Goal: Transaction & Acquisition: Obtain resource

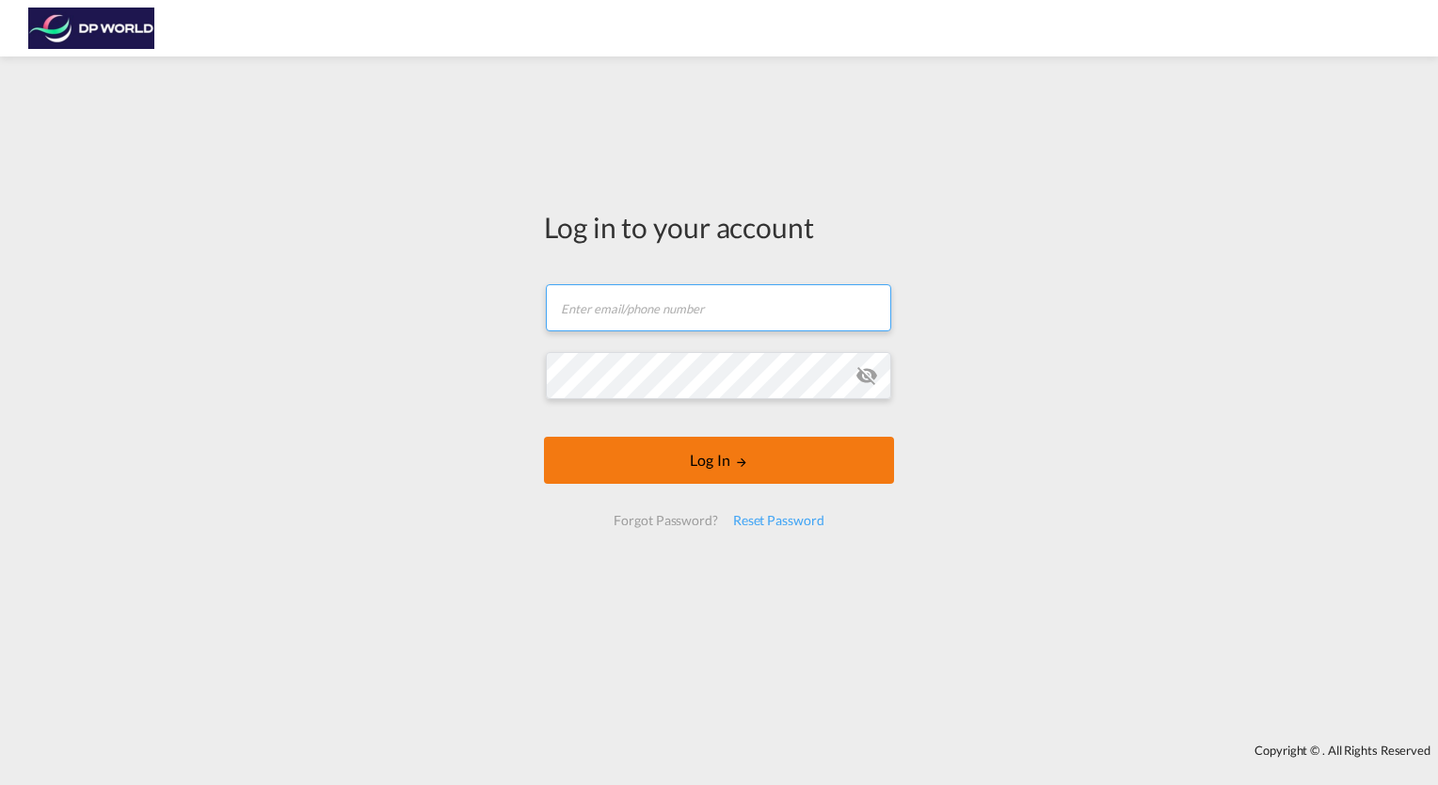
type input "[DOMAIN_NAME][EMAIL_ADDRESS][DOMAIN_NAME]"
click at [725, 472] on form "[DOMAIN_NAME][EMAIL_ADDRESS][DOMAIN_NAME] Email field is required Password fiel…" at bounding box center [719, 404] width 350 height 279
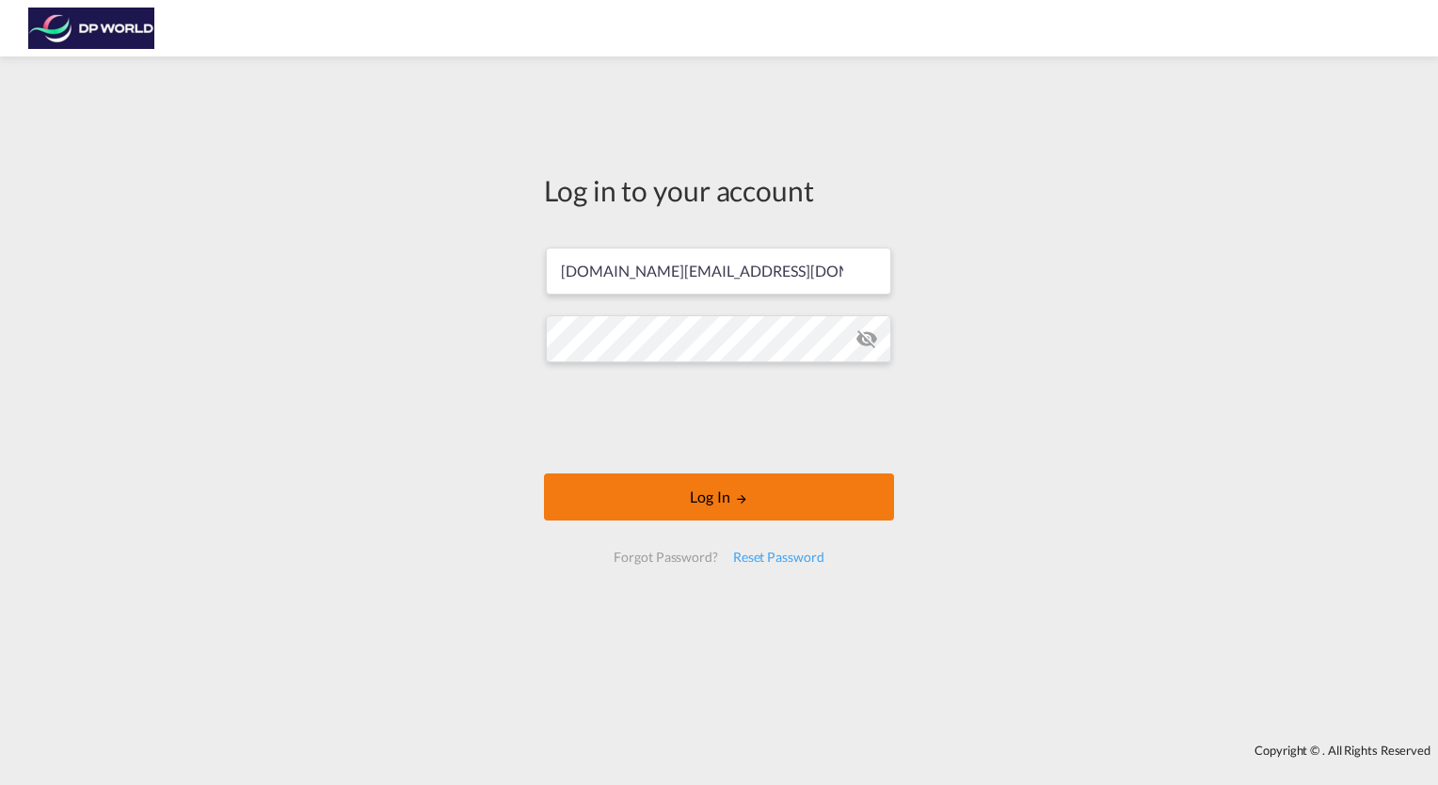
click at [727, 518] on button "Log In" at bounding box center [719, 496] width 350 height 47
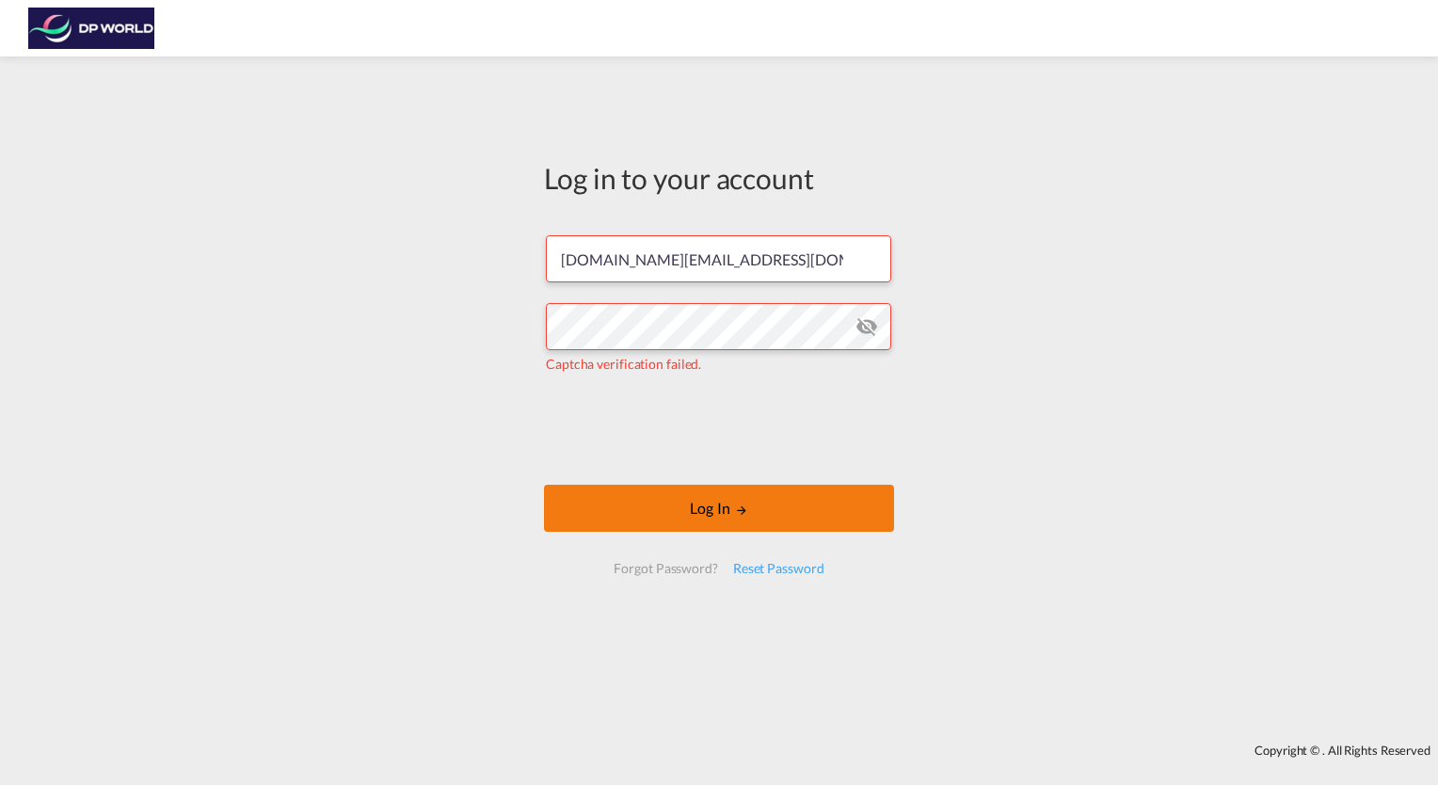
click at [666, 486] on button "Log In" at bounding box center [719, 508] width 350 height 47
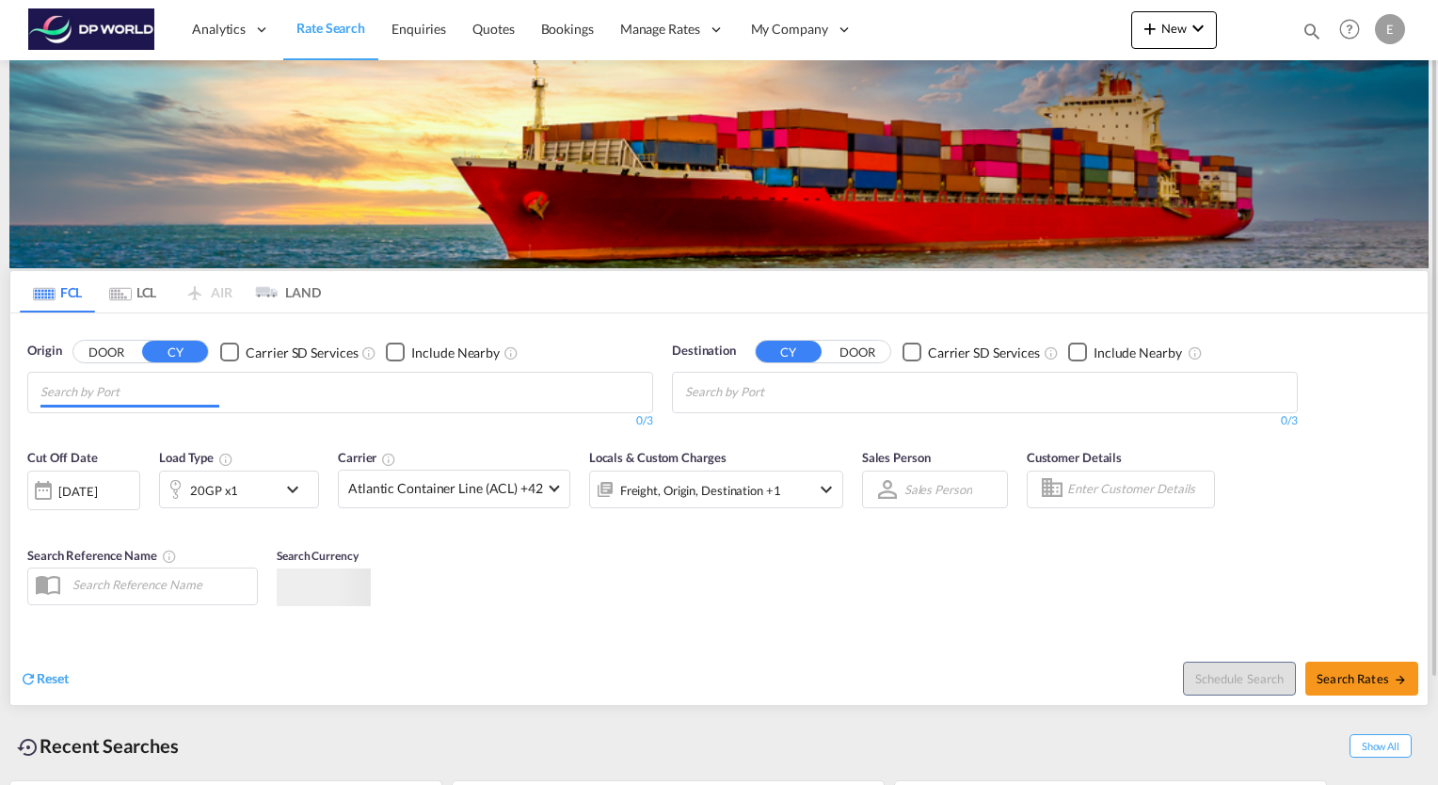
click at [275, 393] on md-chips at bounding box center [340, 393] width 624 height 40
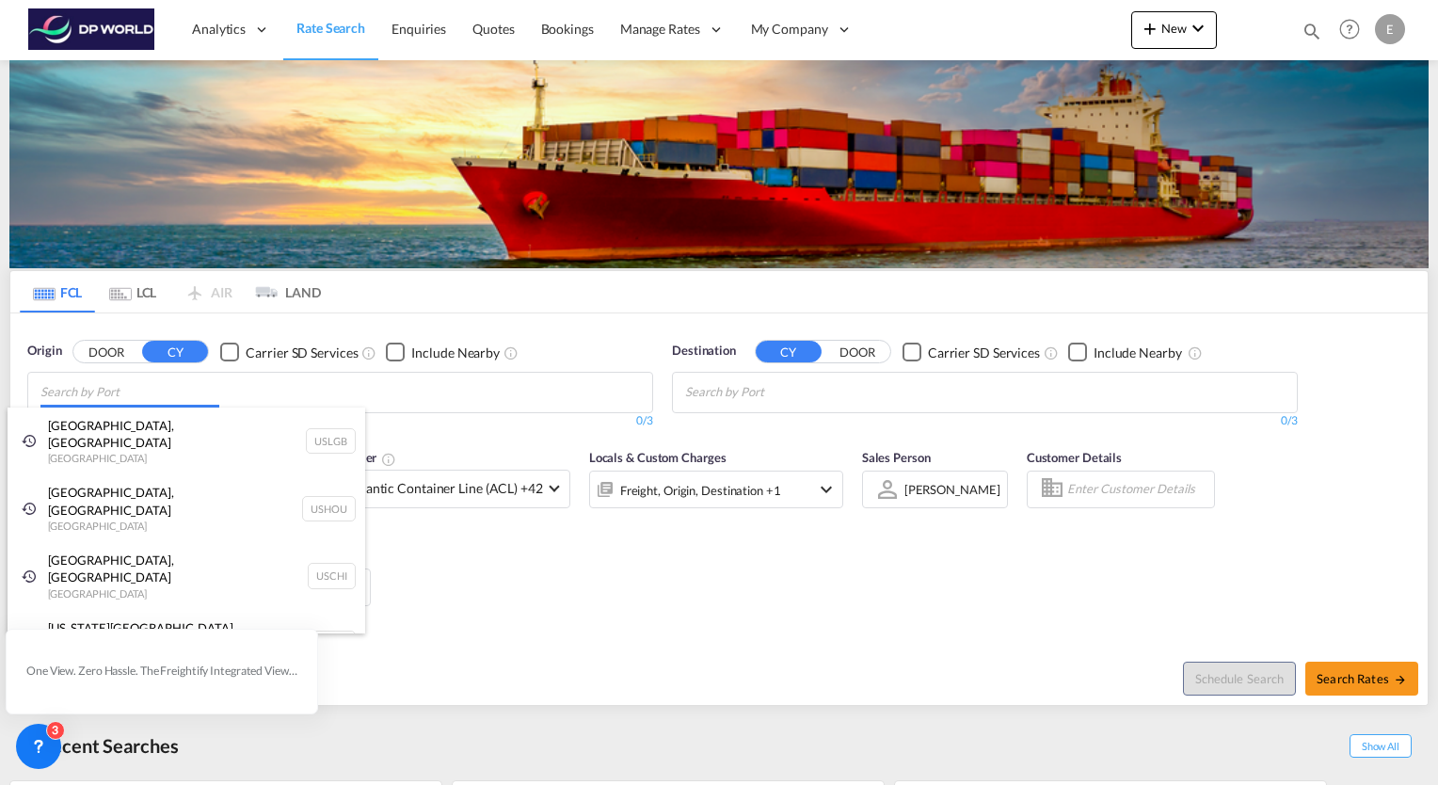
click at [137, 392] on body "Analytics Reports Dashboard Rate Search Enquiries Quotes Bookings" at bounding box center [719, 392] width 1438 height 785
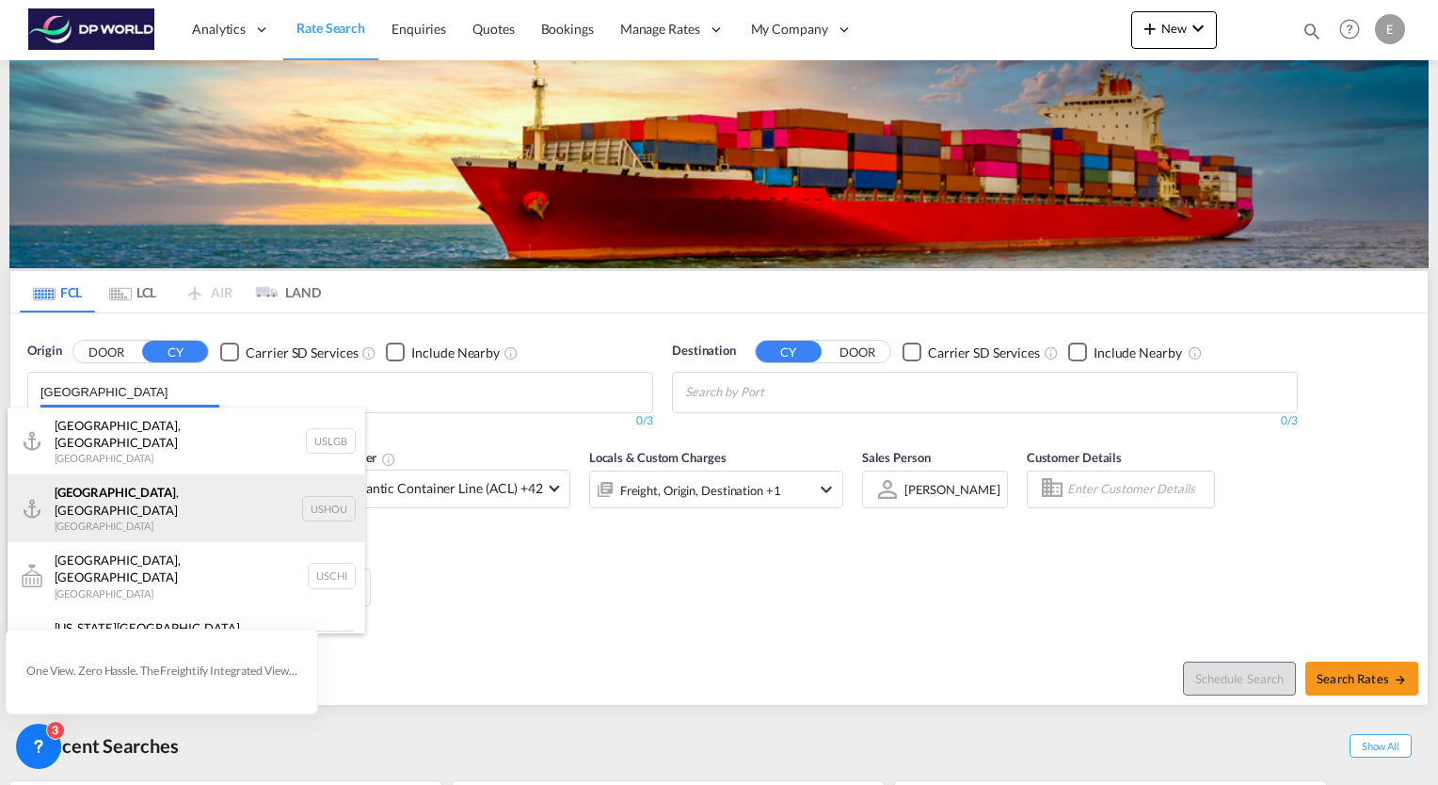
type input "[GEOGRAPHIC_DATA]"
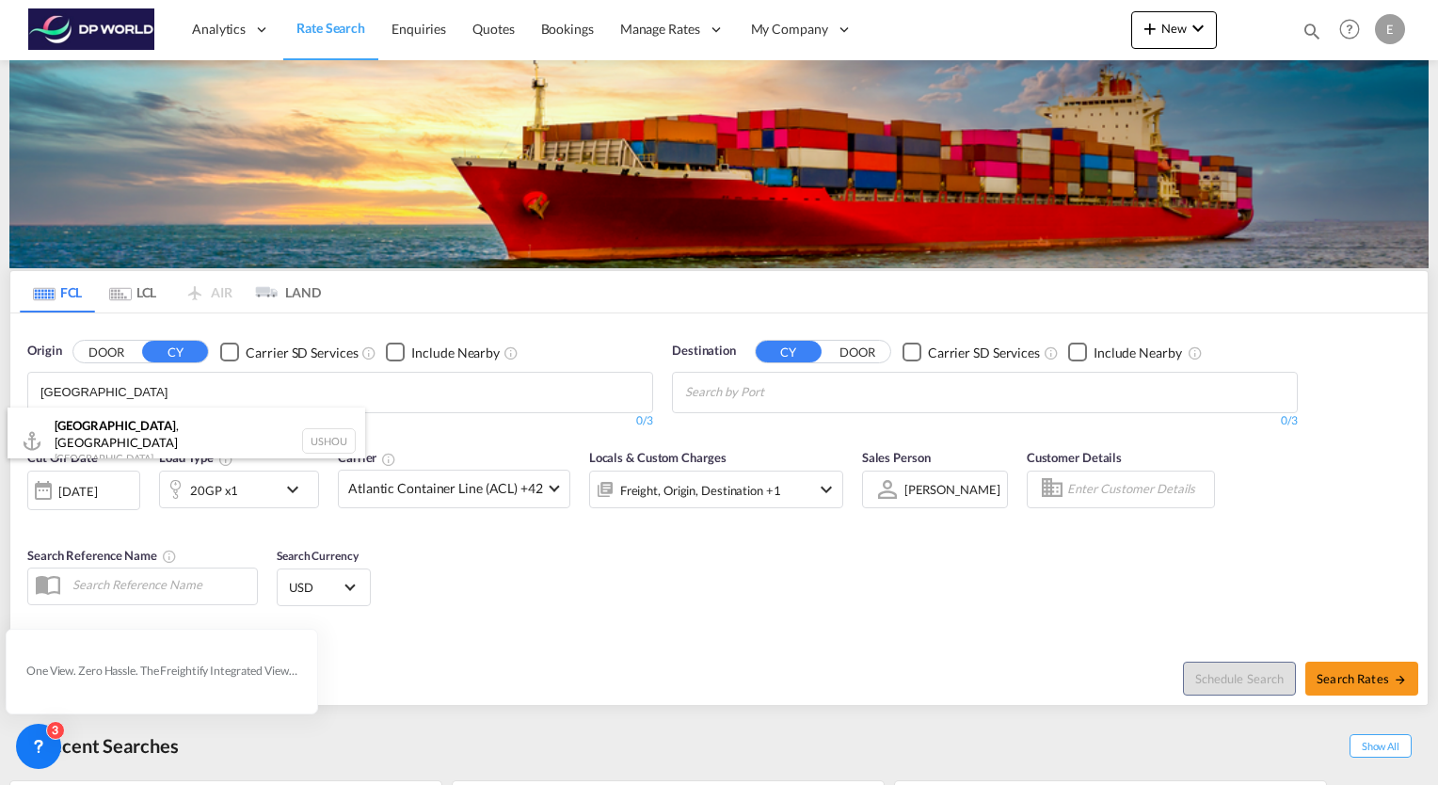
click at [105, 471] on div at bounding box center [719, 392] width 1438 height 785
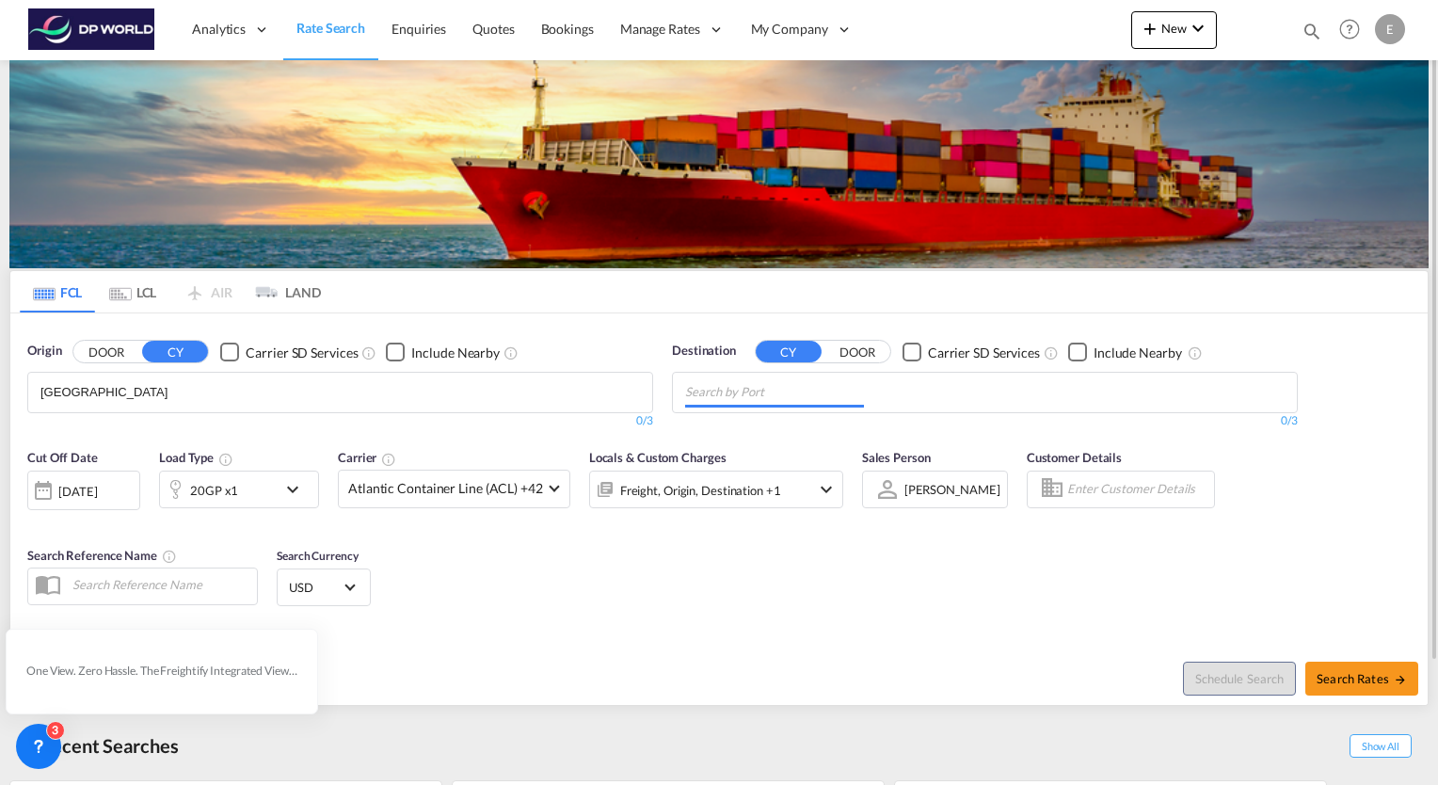
click at [720, 399] on input "Chips input." at bounding box center [774, 392] width 179 height 30
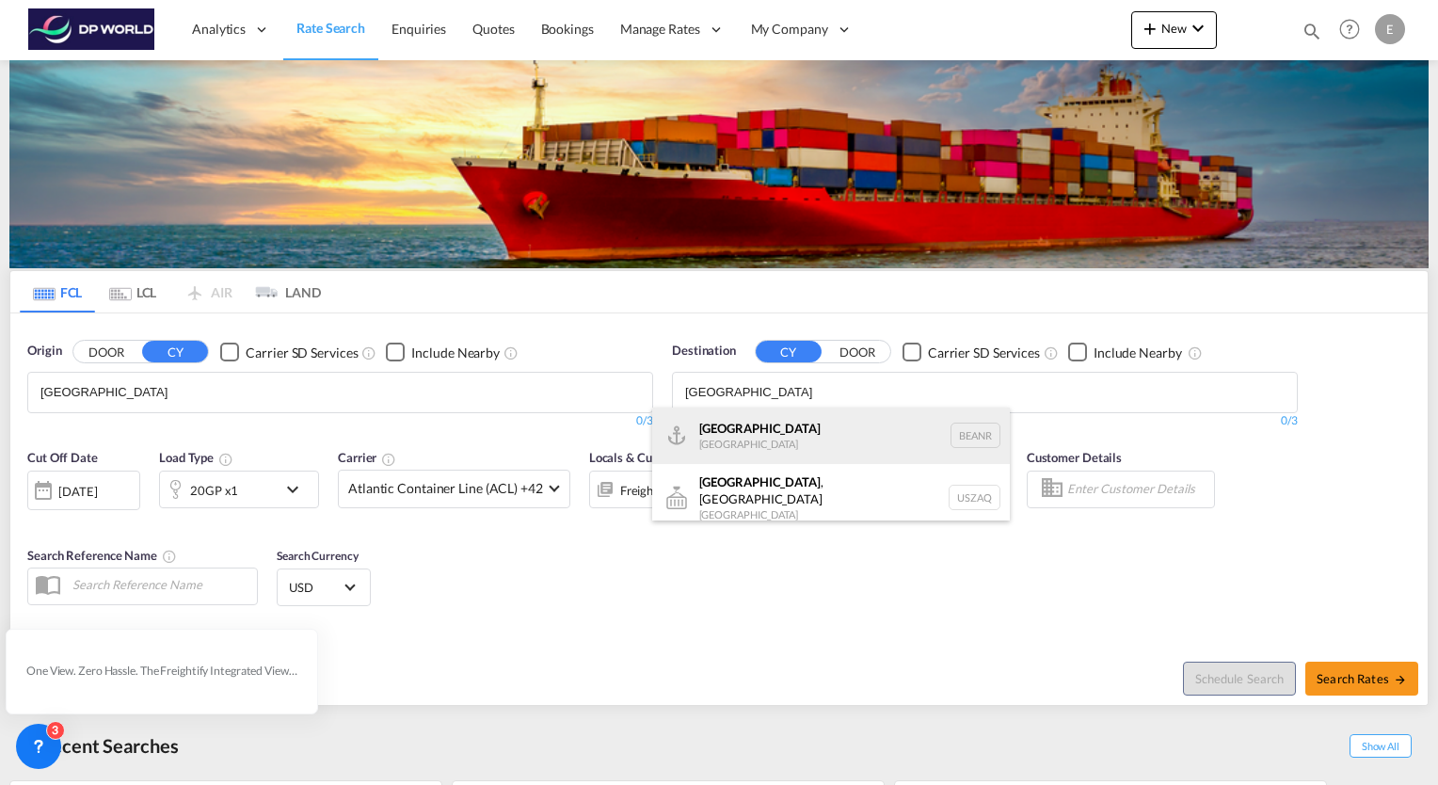
type input "[GEOGRAPHIC_DATA]"
click at [726, 423] on div "[GEOGRAPHIC_DATA] [GEOGRAPHIC_DATA] BEANR" at bounding box center [831, 435] width 358 height 56
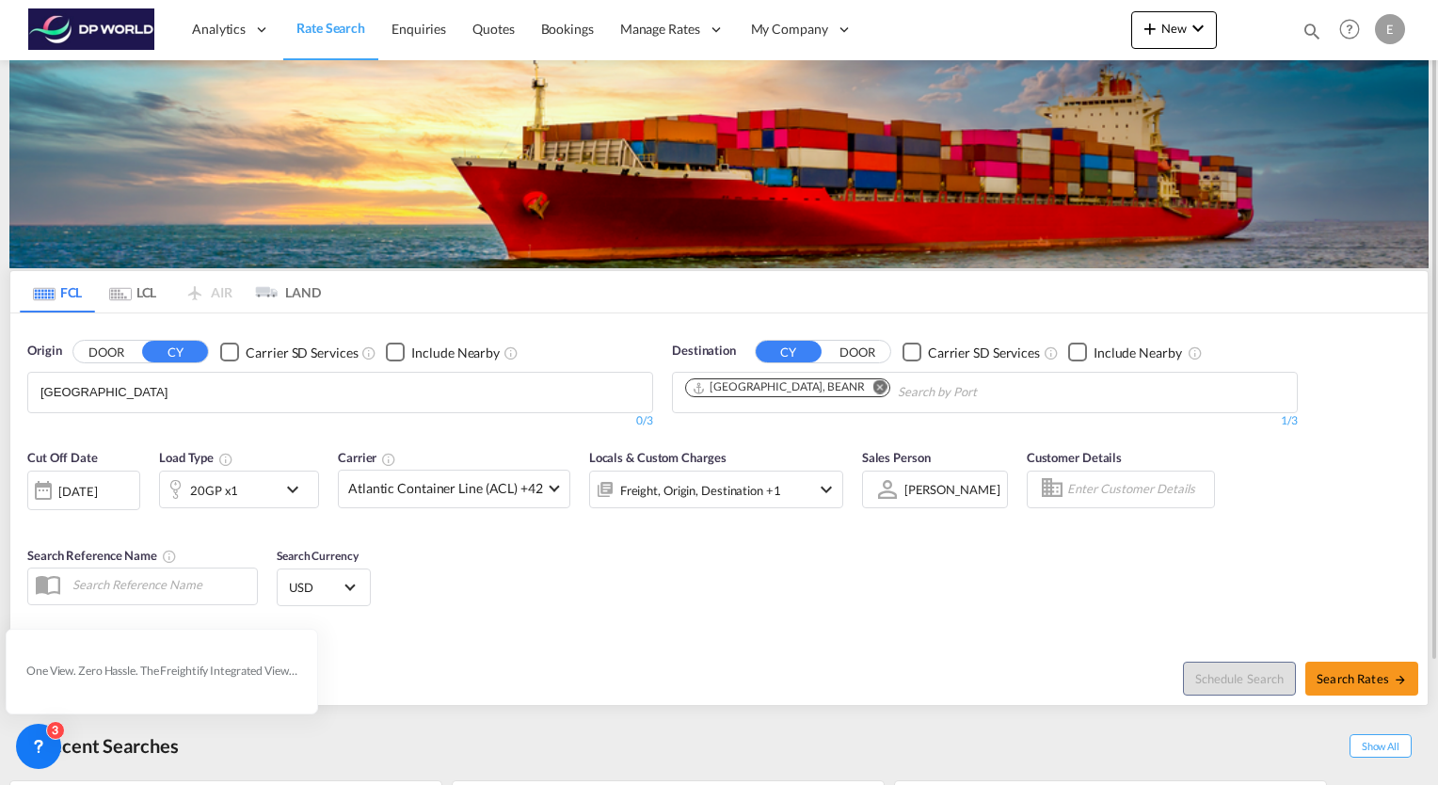
click at [294, 491] on md-icon "icon-chevron-down" at bounding box center [297, 489] width 32 height 23
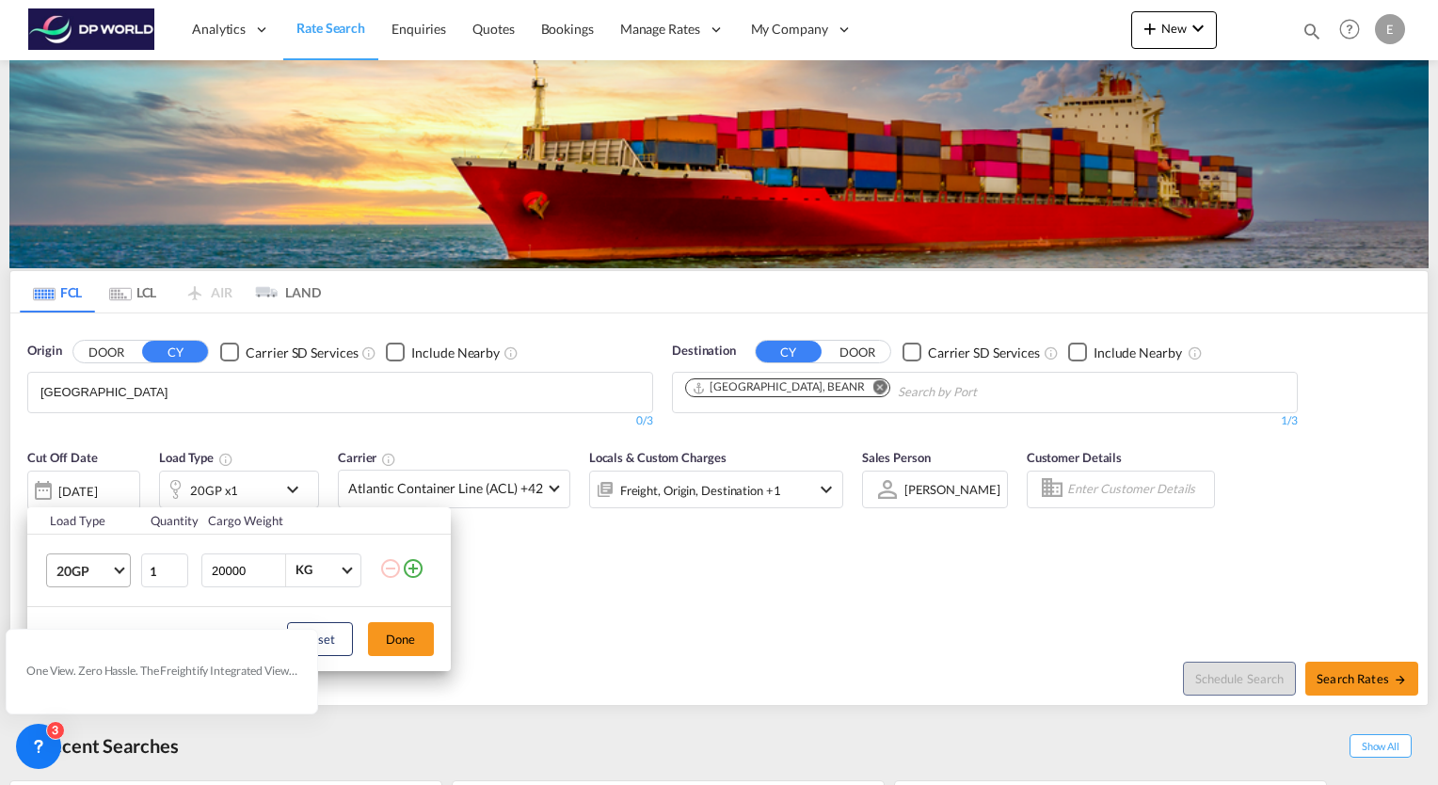
click at [124, 568] on md-select-value "20GP" at bounding box center [92, 570] width 75 height 32
click at [101, 550] on md-option "40HC" at bounding box center [104, 554] width 128 height 45
click at [415, 638] on button "Done" at bounding box center [401, 639] width 66 height 34
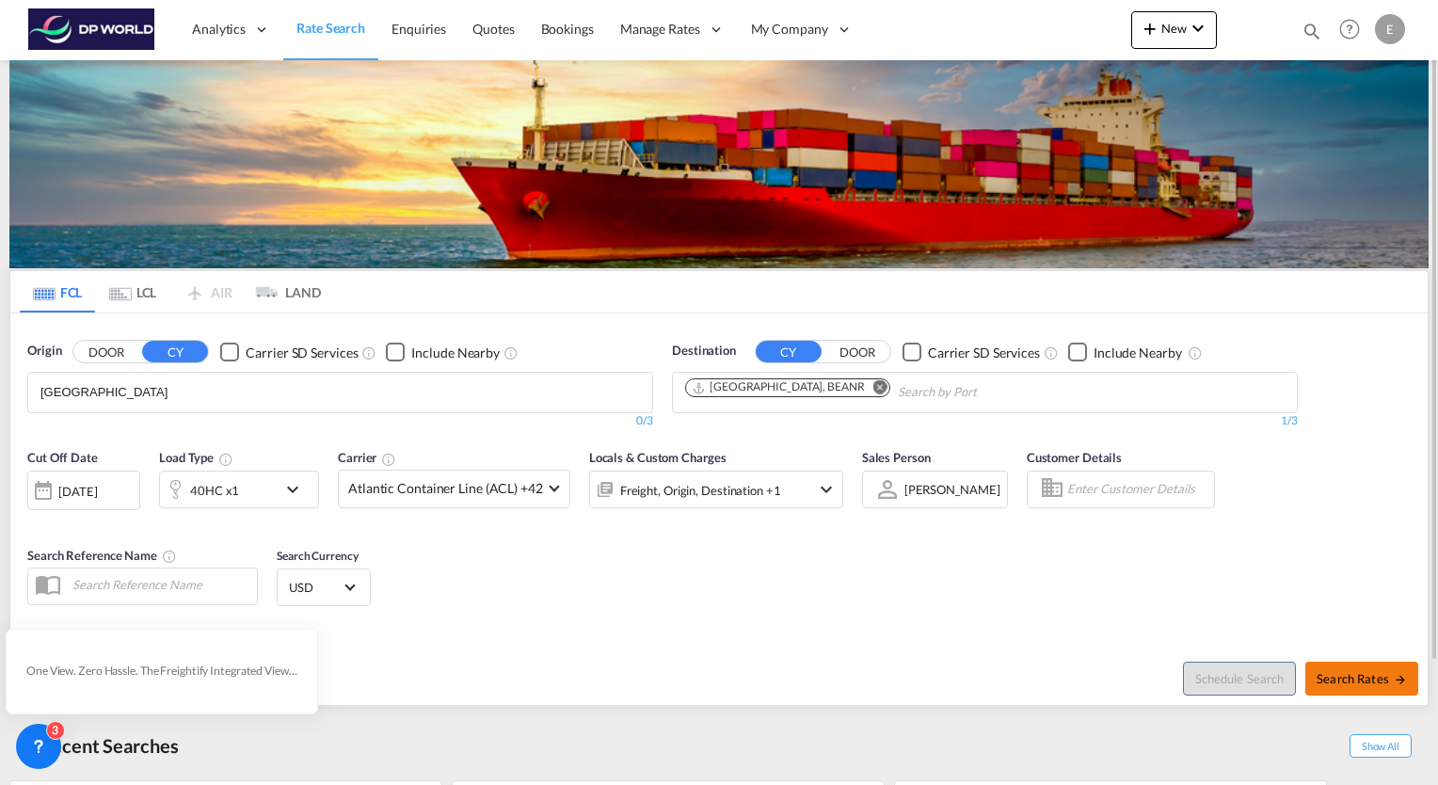
click at [1363, 676] on span "Search Rates" at bounding box center [1361, 678] width 90 height 15
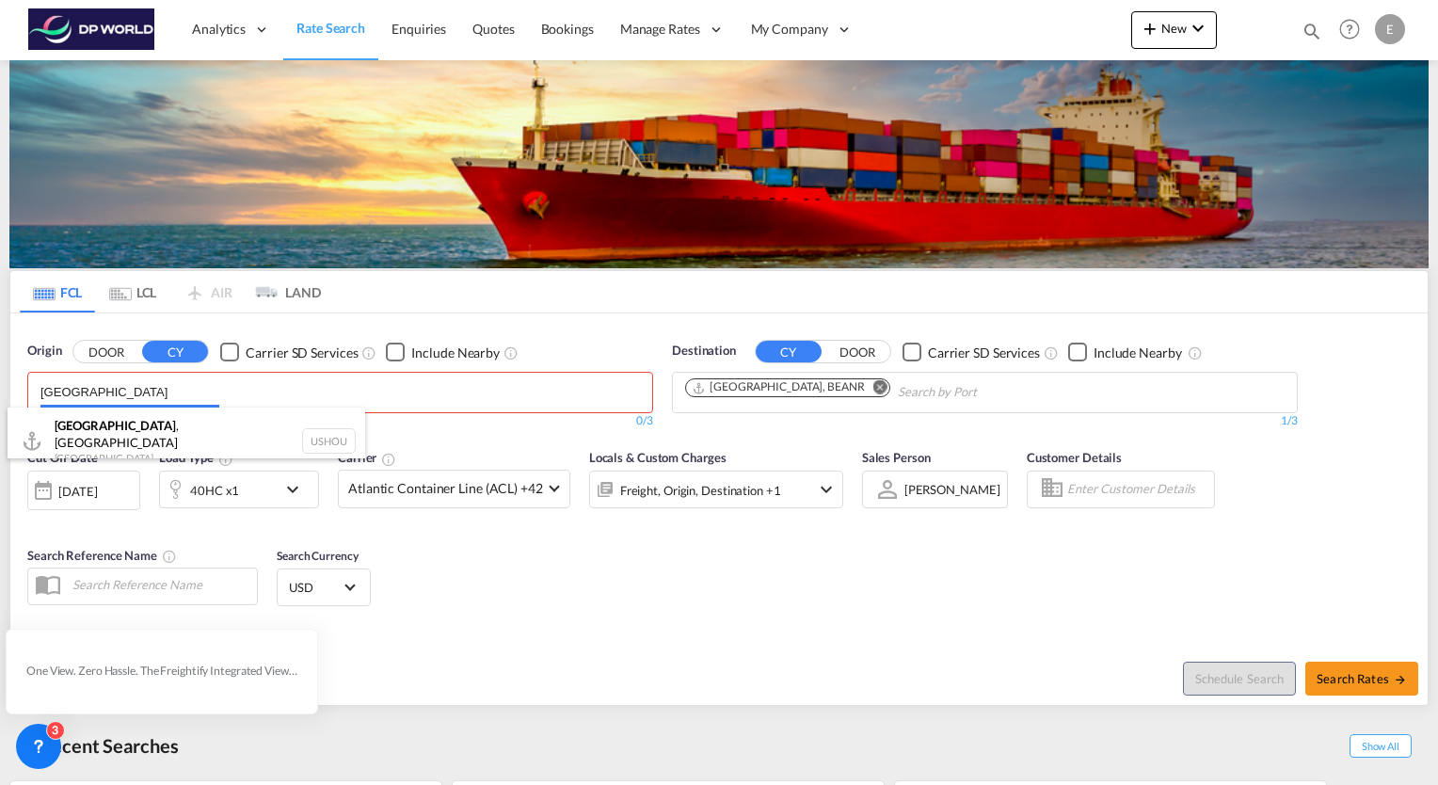
click at [182, 391] on body "Analytics Reports Dashboard Rate Search Enquiries Quotes Bookings" at bounding box center [719, 392] width 1438 height 785
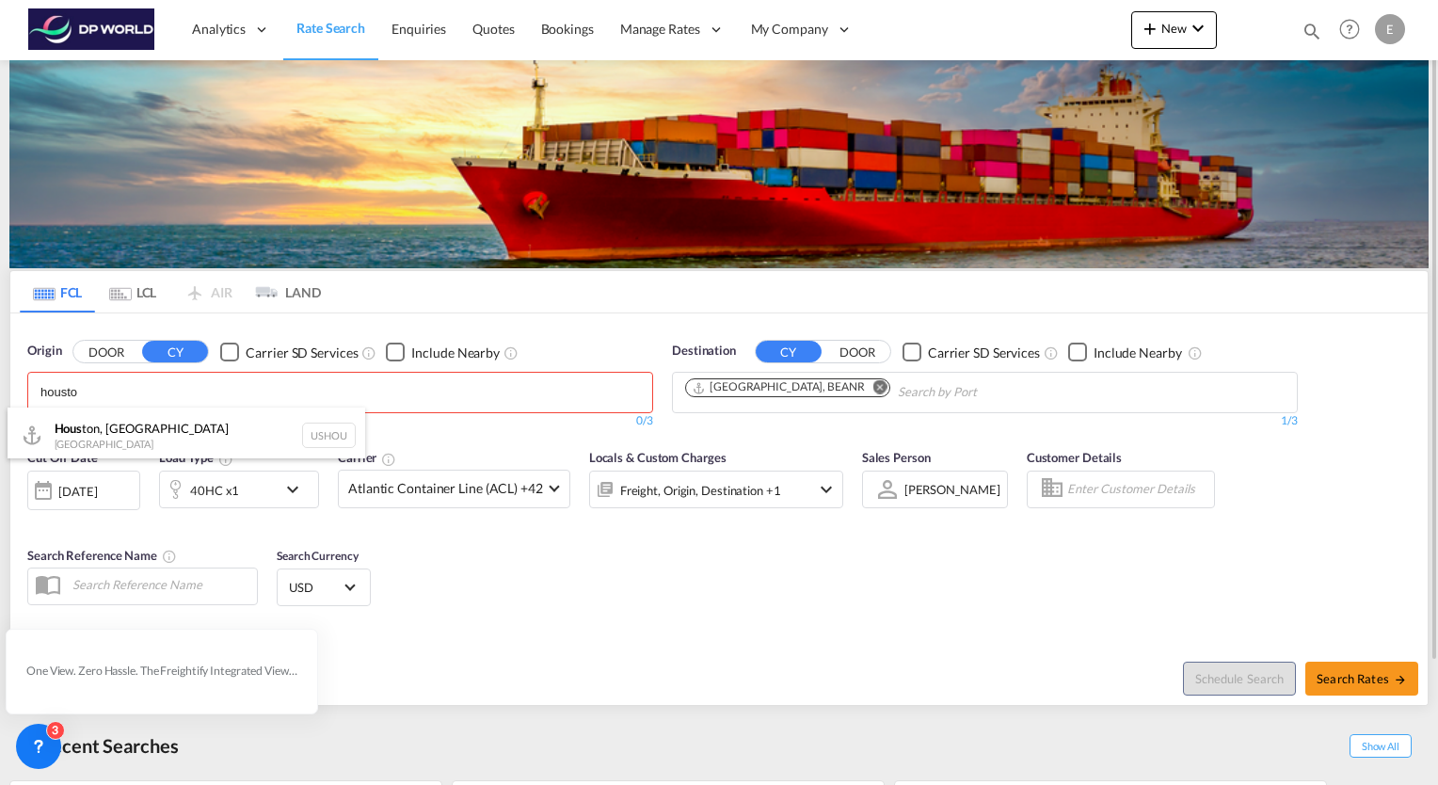
type input "[GEOGRAPHIC_DATA]"
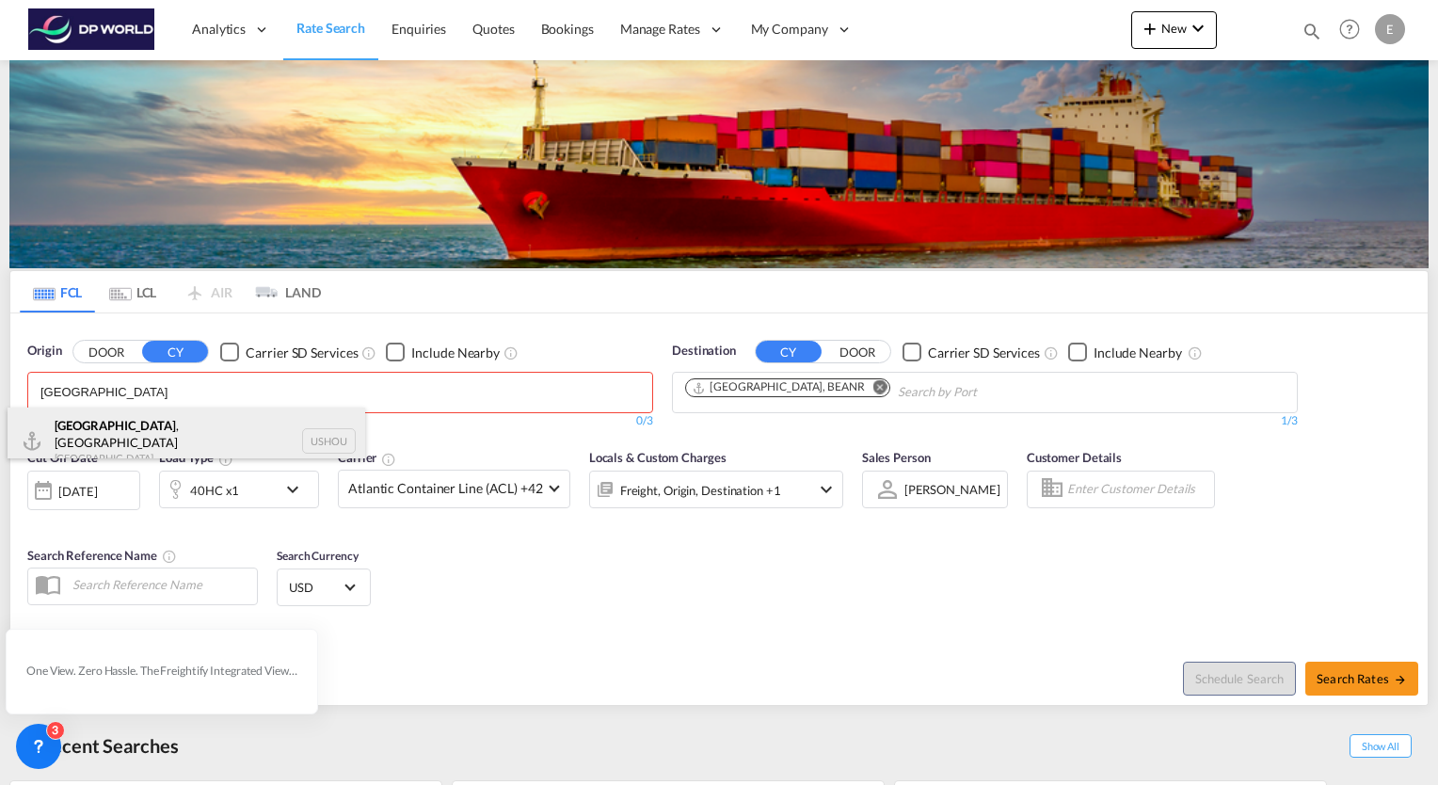
click at [98, 438] on div "[GEOGRAPHIC_DATA] , [GEOGRAPHIC_DATA] [GEOGRAPHIC_DATA] USHOU" at bounding box center [187, 441] width 358 height 68
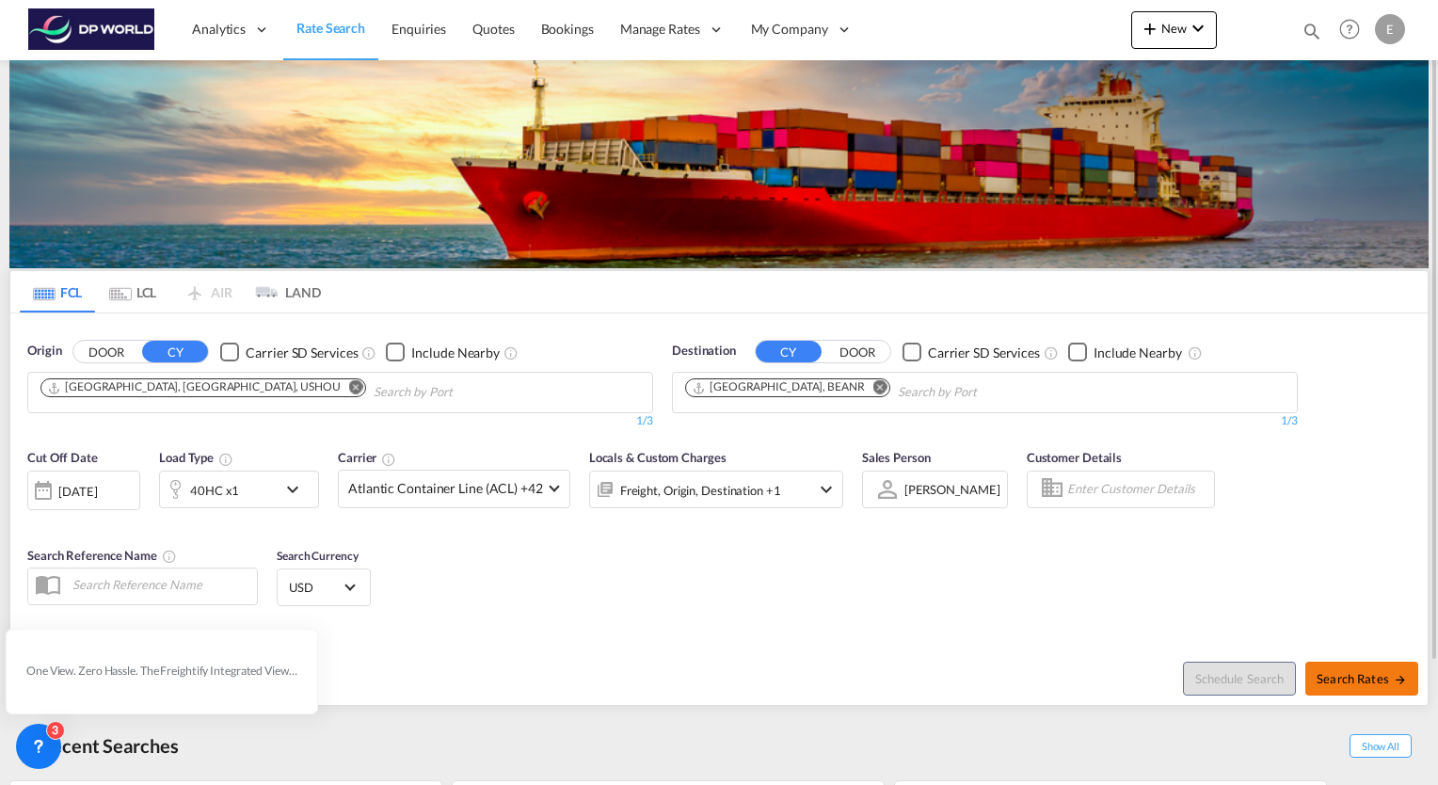
click at [1350, 679] on span "Search Rates" at bounding box center [1361, 678] width 90 height 15
type input "USHOU to BEANR / [DATE]"
